Goal: Information Seeking & Learning: Learn about a topic

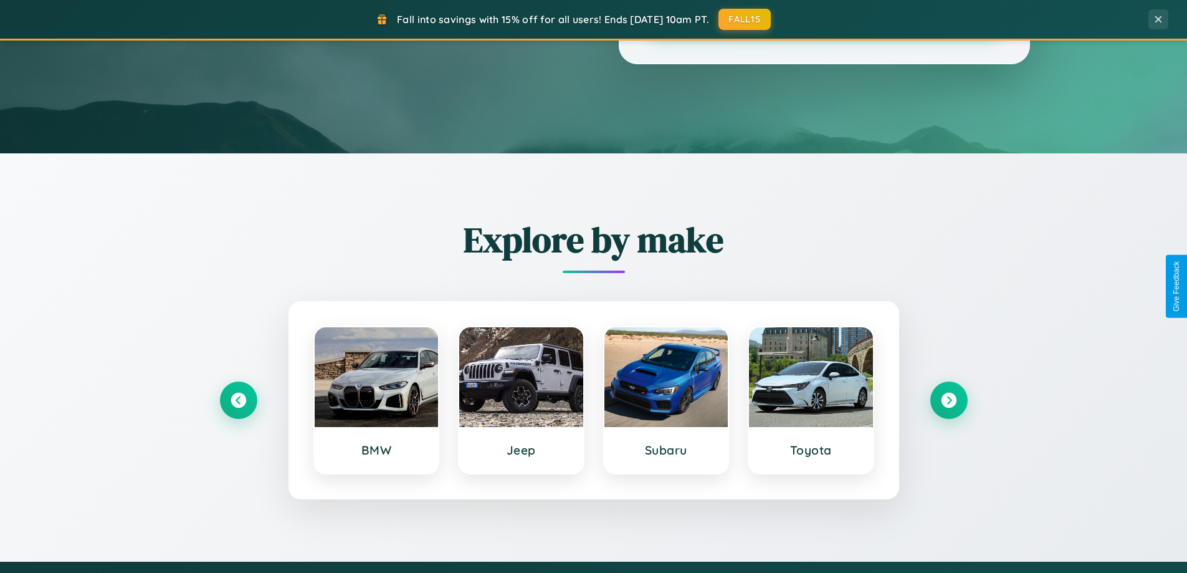
scroll to position [537, 0]
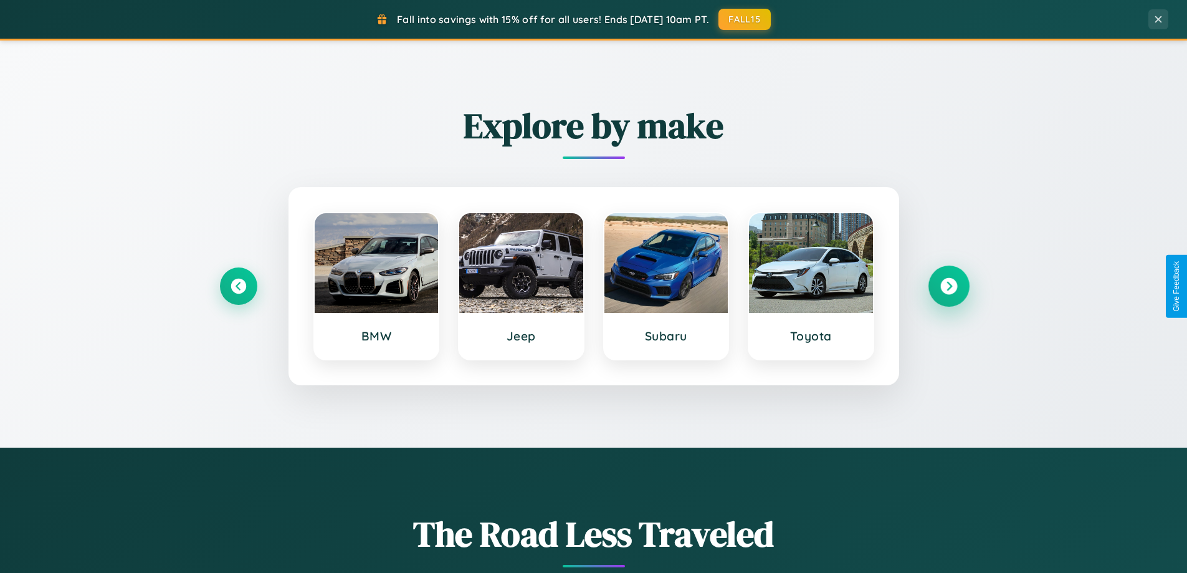
click at [948, 286] on icon at bounding box center [948, 286] width 17 height 17
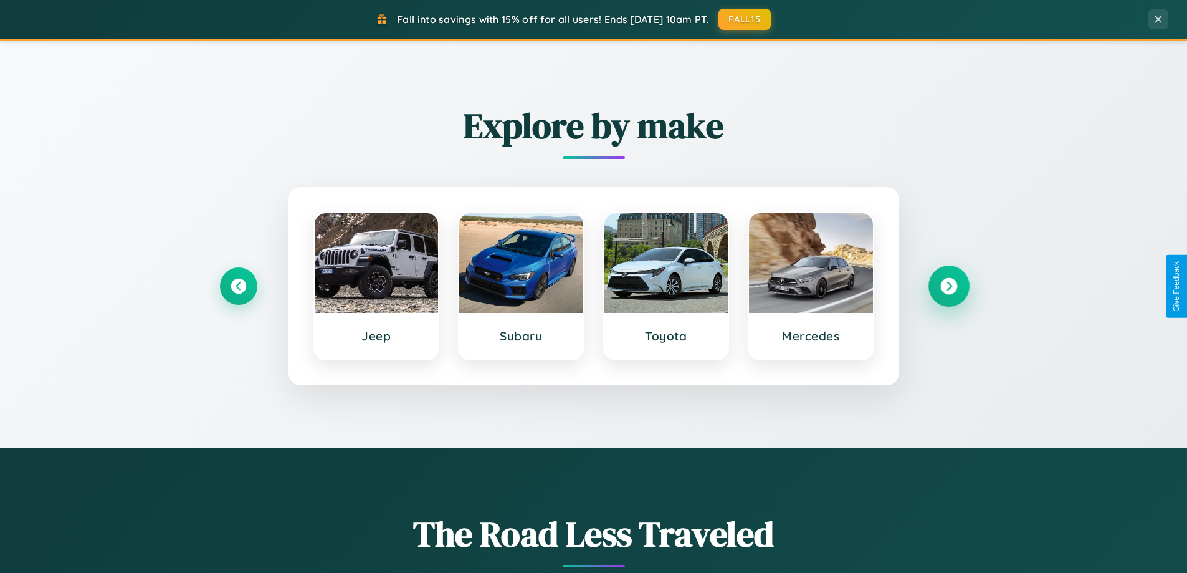
click at [948, 286] on icon at bounding box center [948, 286] width 17 height 17
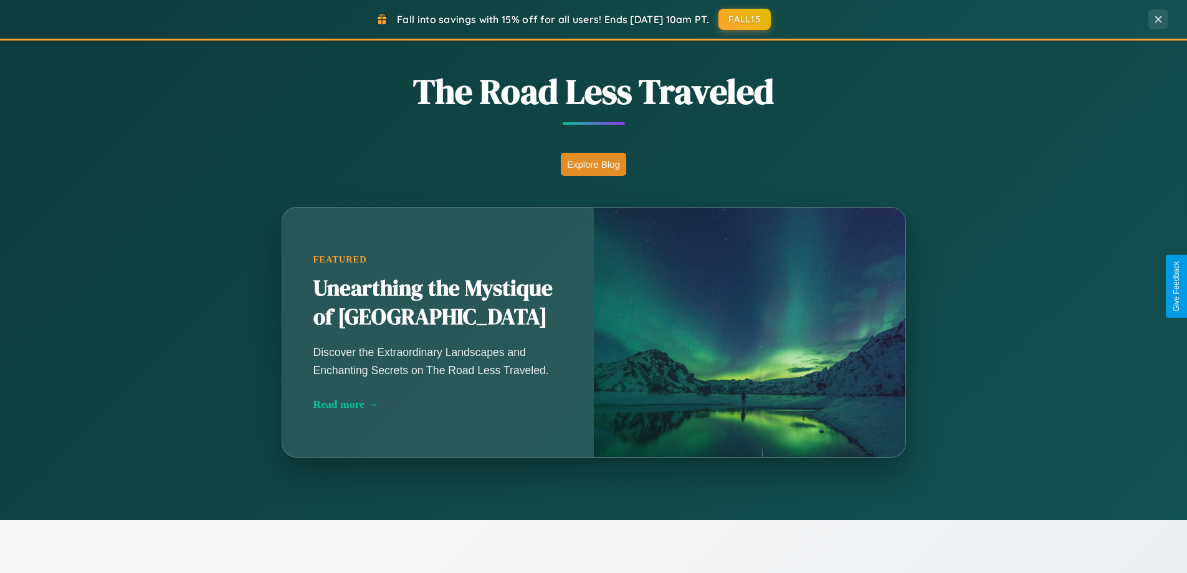
scroll to position [2002, 0]
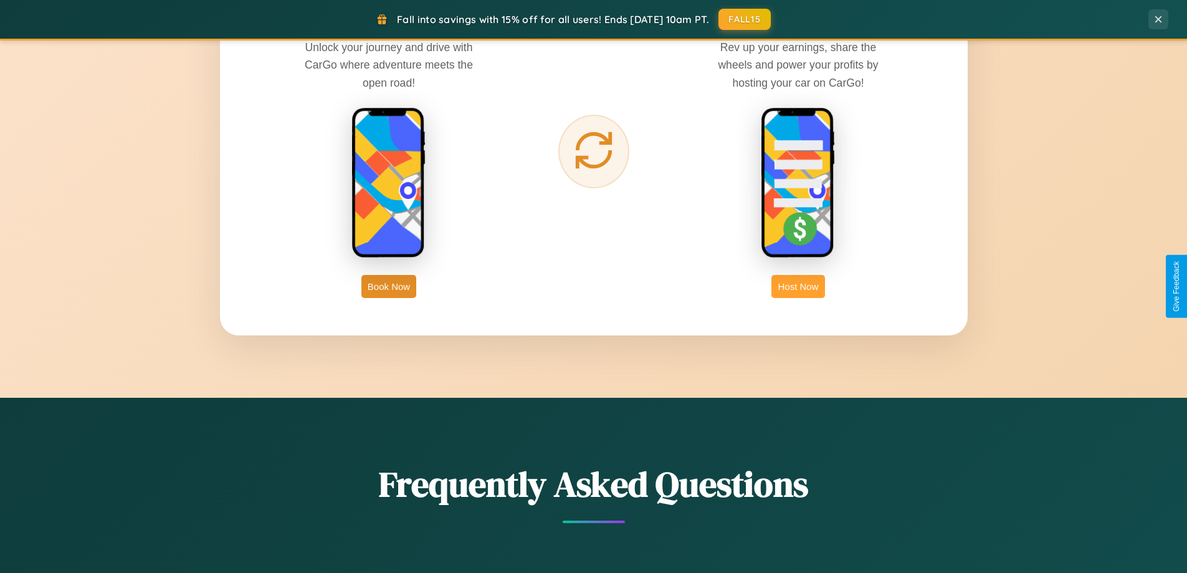
click at [798, 286] on button "Host Now" at bounding box center [797, 286] width 53 height 23
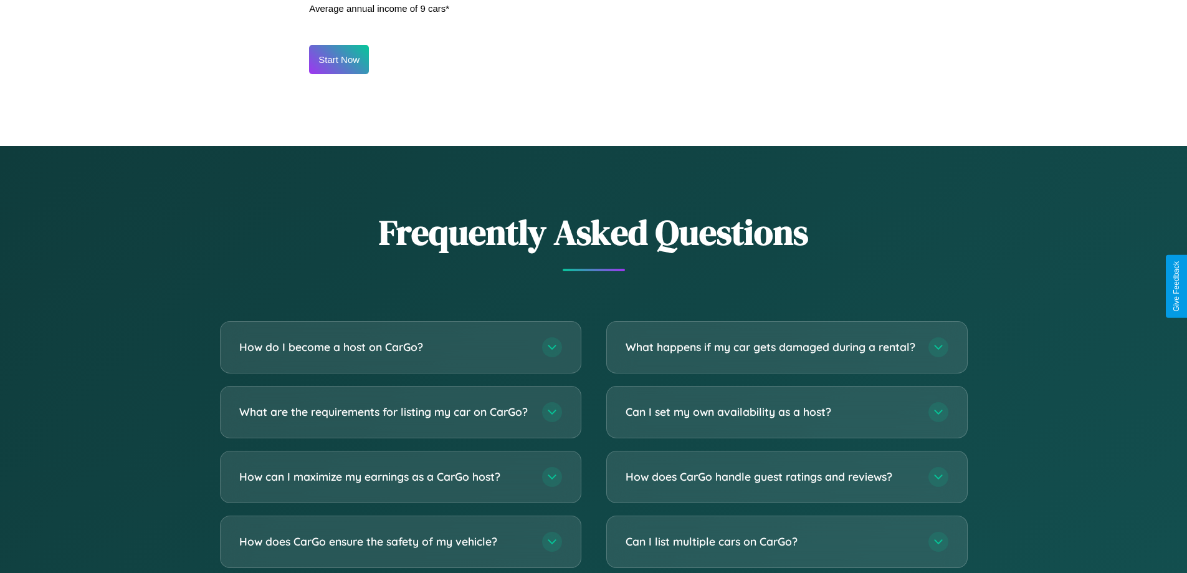
scroll to position [1684, 0]
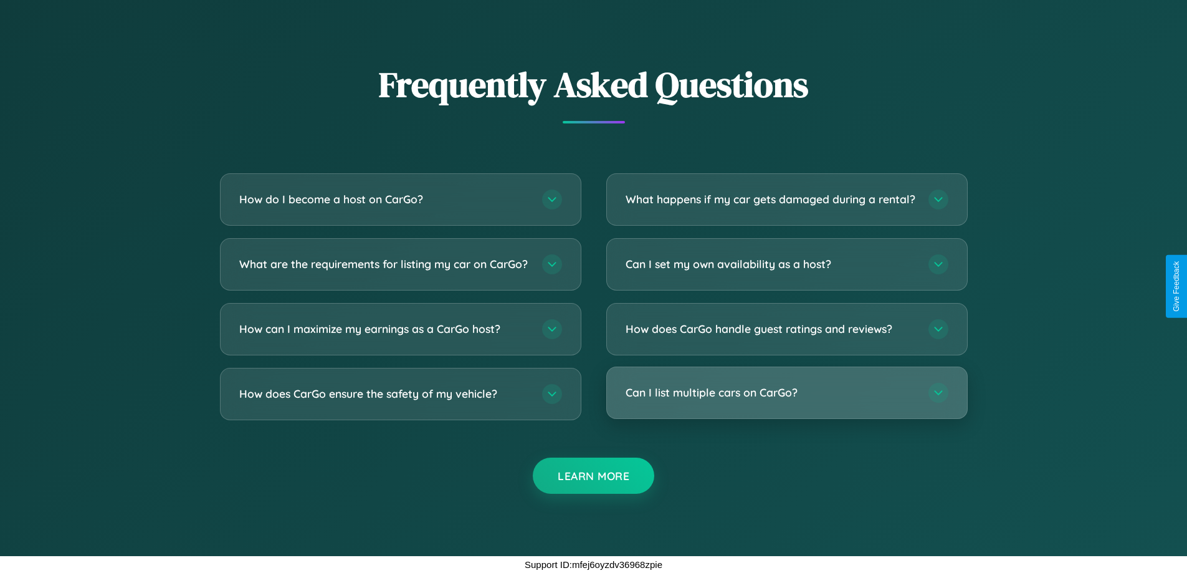
click at [786, 393] on h3 "Can I list multiple cars on CarGo?" at bounding box center [771, 392] width 290 height 16
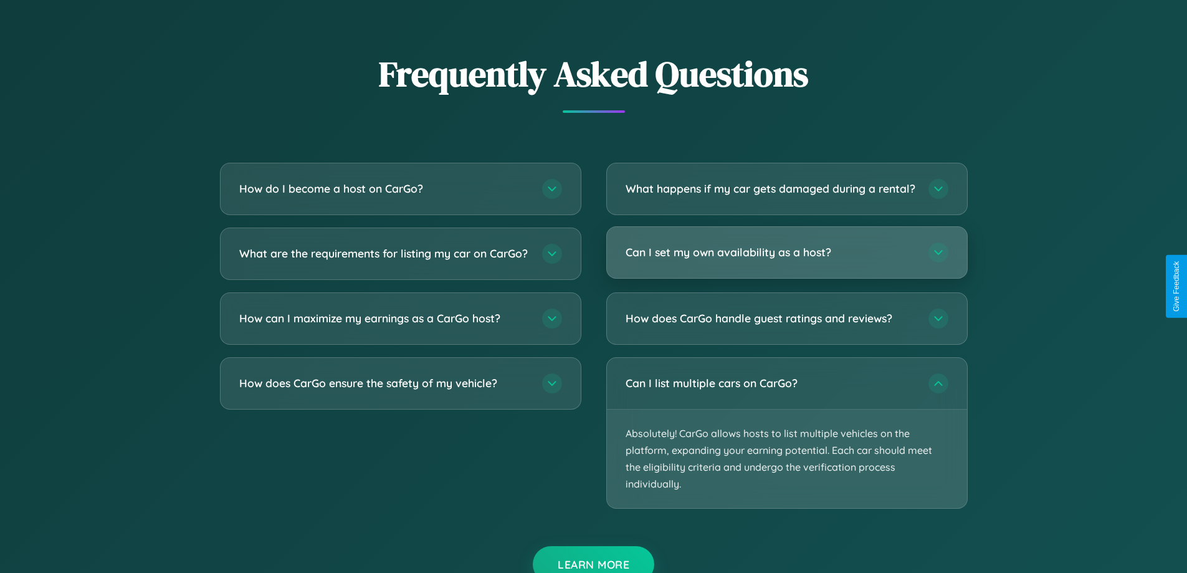
click at [786, 260] on h3 "Can I set my own availability as a host?" at bounding box center [771, 252] width 290 height 16
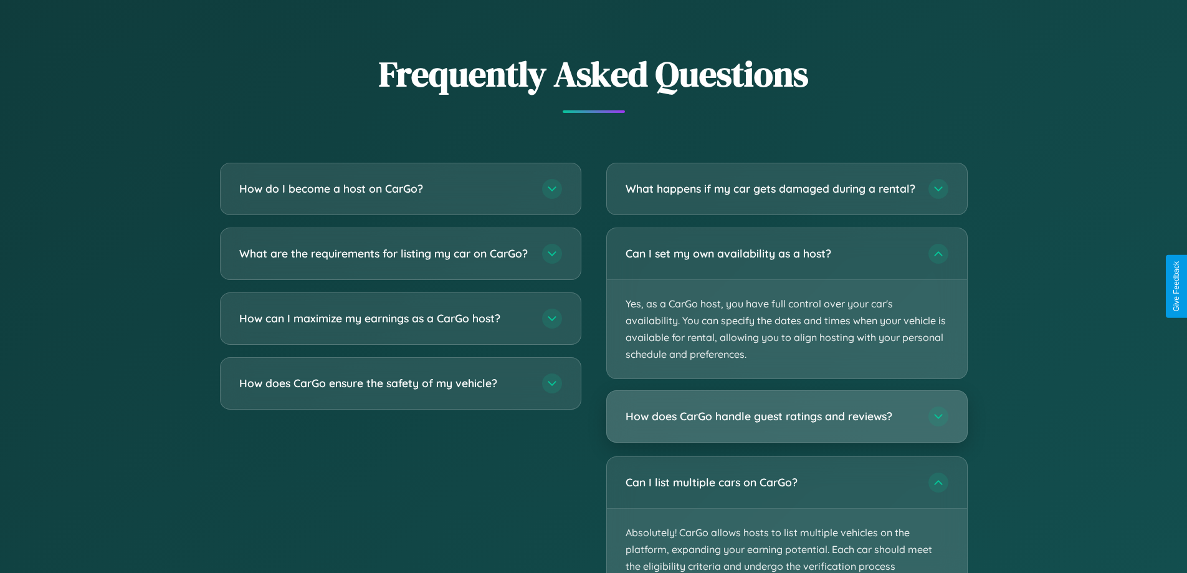
click at [786, 424] on h3 "How does CarGo handle guest ratings and reviews?" at bounding box center [771, 417] width 290 height 16
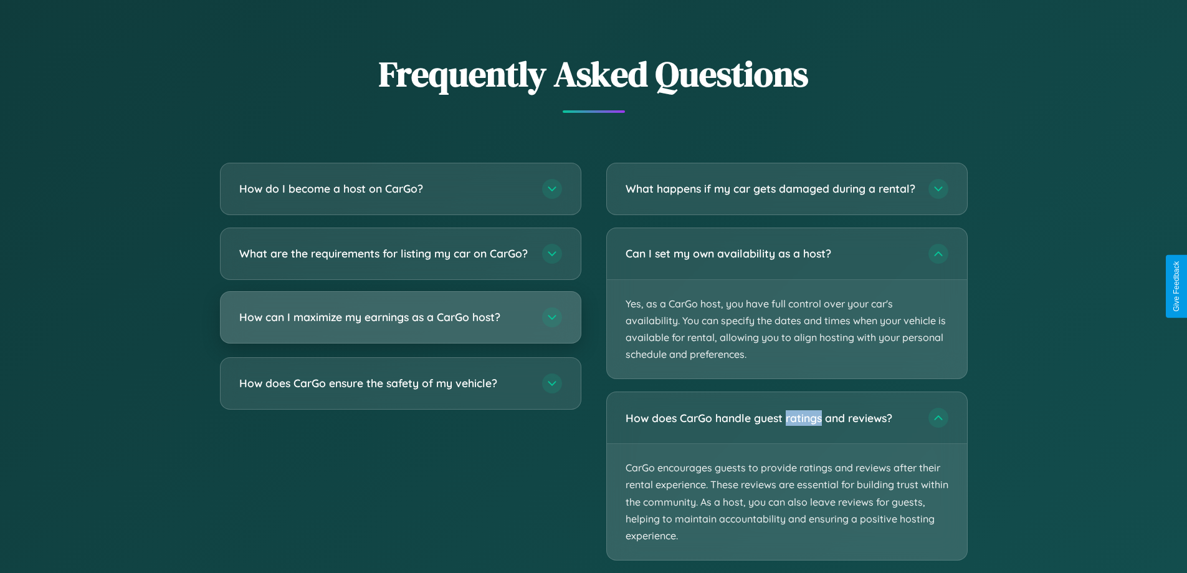
click at [400, 325] on h3 "How can I maximize my earnings as a CarGo host?" at bounding box center [384, 317] width 290 height 16
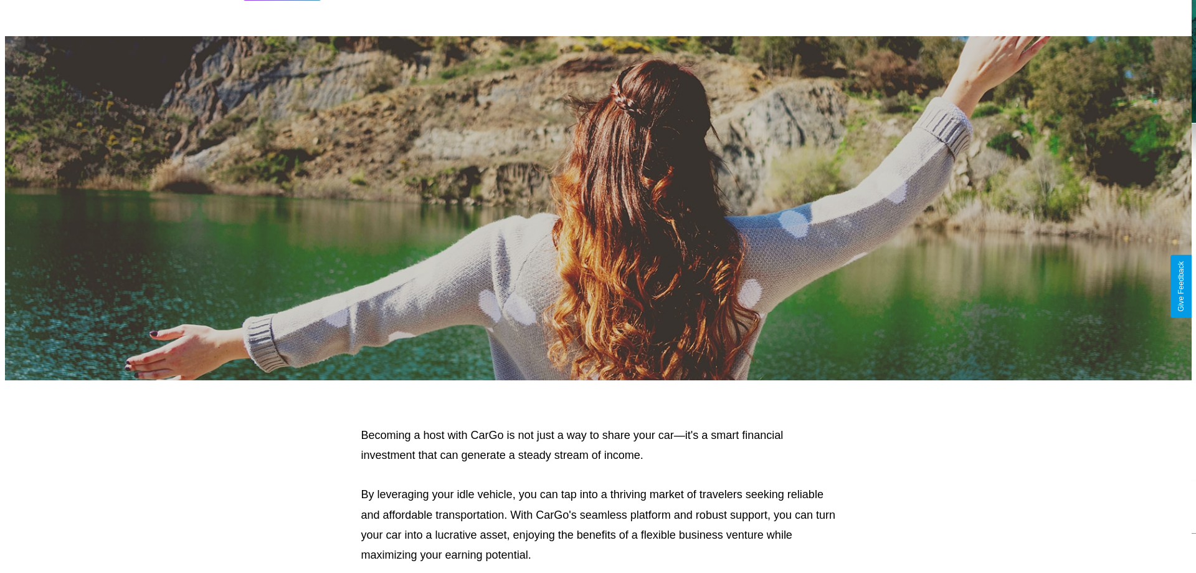
scroll to position [0, 0]
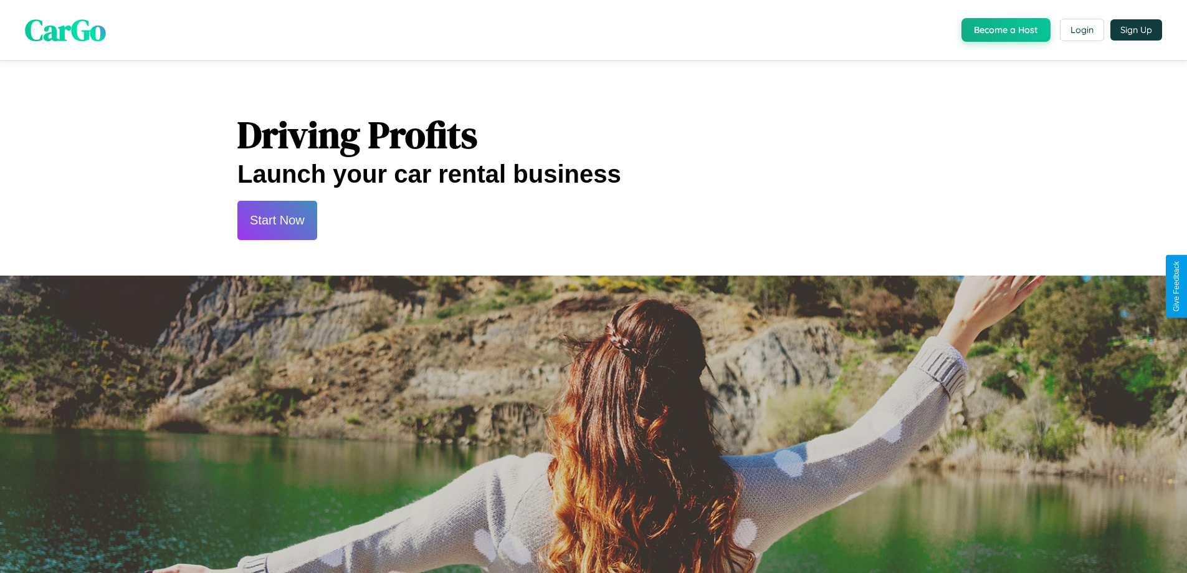
click at [277, 220] on button "Start Now" at bounding box center [277, 220] width 80 height 39
